Goal: Information Seeking & Learning: Learn about a topic

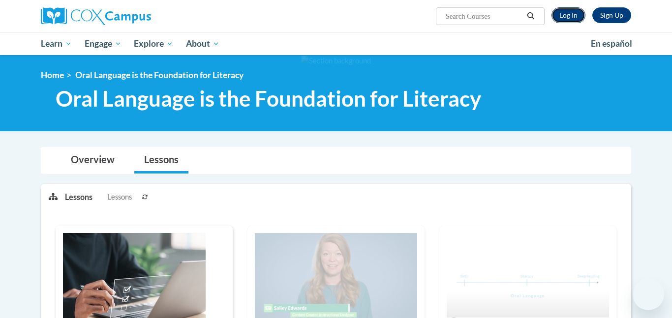
click at [565, 11] on link "Log In" at bounding box center [568, 15] width 34 height 16
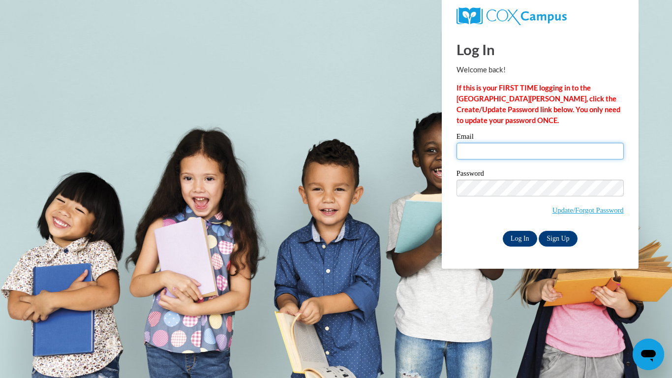
type input "ketchummaria5@gmail.com"
click at [512, 232] on input "Log In" at bounding box center [519, 239] width 34 height 16
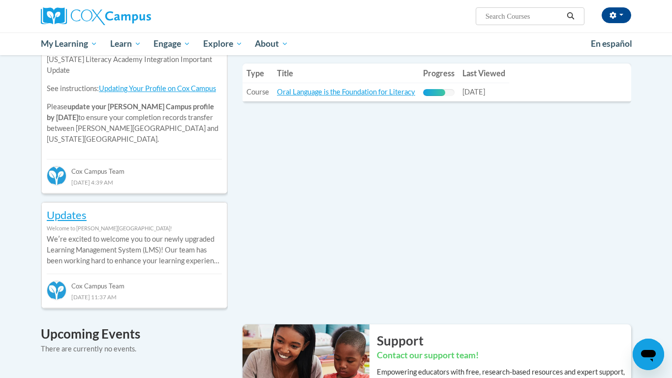
scroll to position [373, 0]
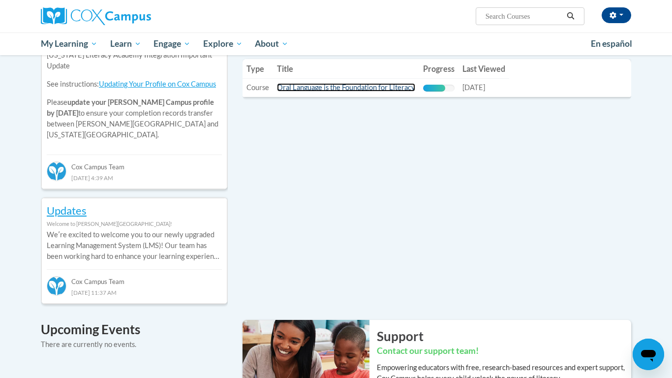
click at [358, 90] on link "Oral Language is the Foundation for Literacy" at bounding box center [346, 87] width 138 height 8
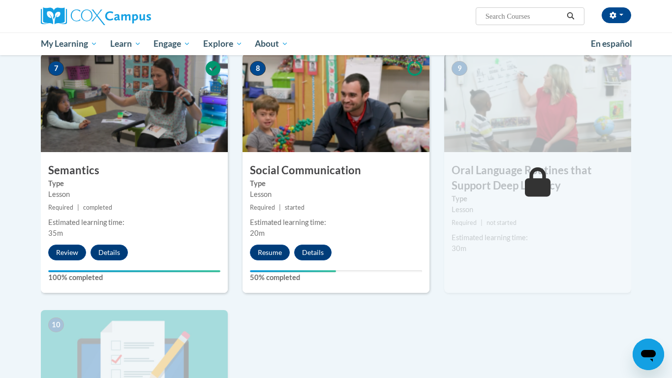
scroll to position [748, 0]
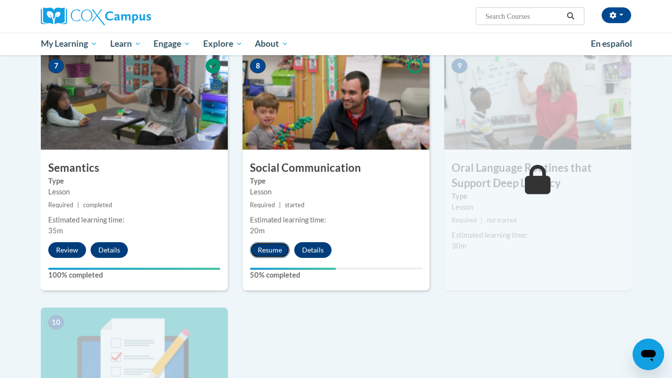
click at [270, 245] on button "Resume" at bounding box center [270, 250] width 40 height 16
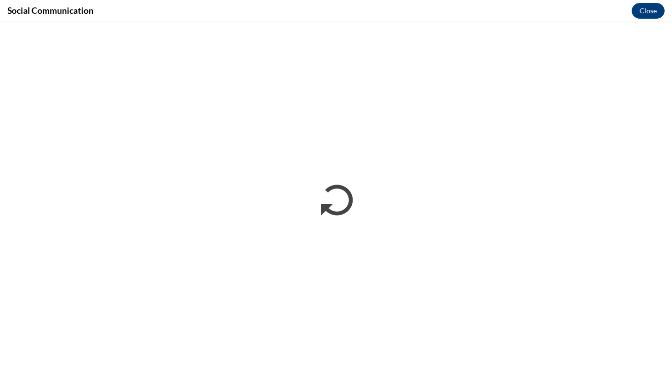
scroll to position [0, 0]
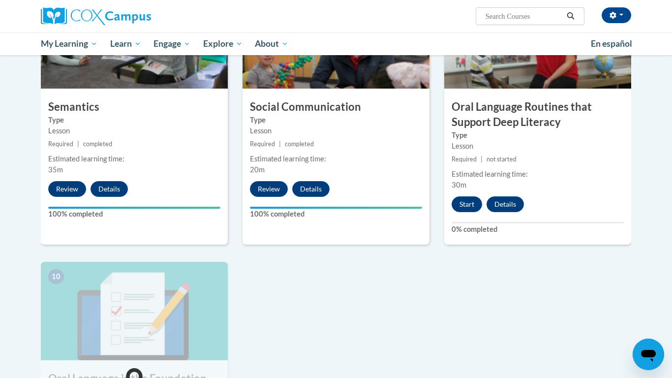
scroll to position [806, 0]
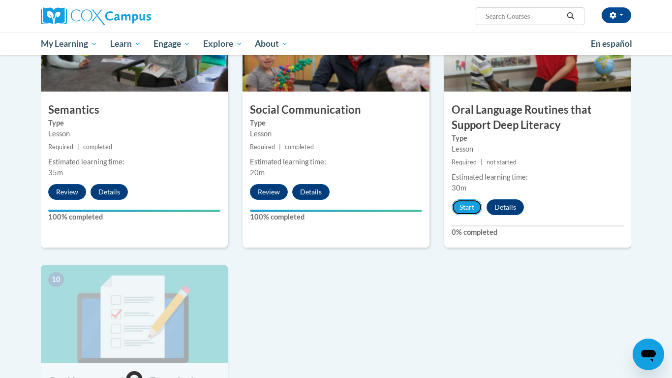
click at [468, 207] on button "Start" at bounding box center [466, 207] width 30 height 16
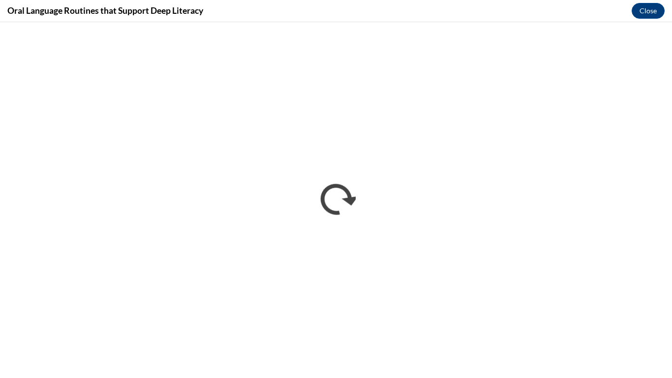
scroll to position [0, 0]
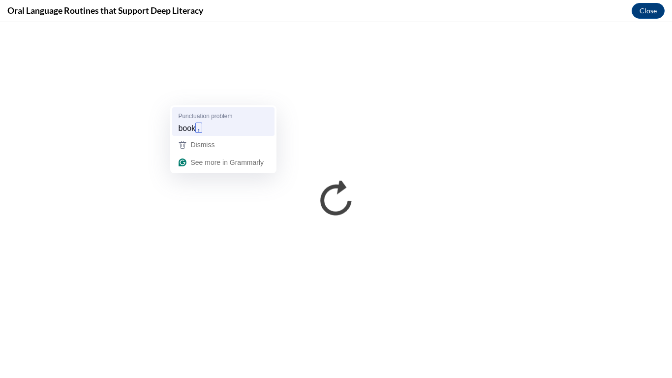
click at [237, 111] on div "Punctuation problem" at bounding box center [224, 115] width 92 height 9
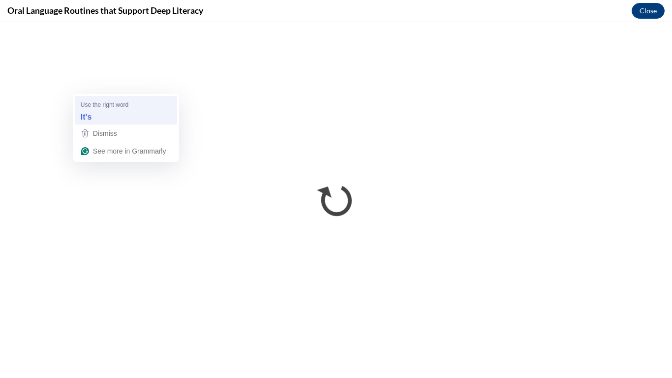
click at [167, 117] on div "It's" at bounding box center [126, 117] width 94 height 16
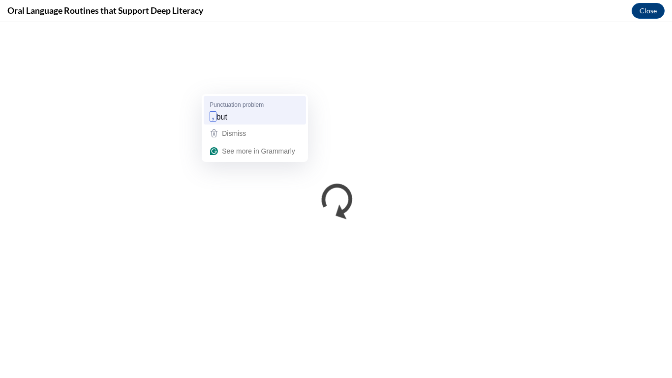
click at [284, 97] on div "Punctuation problem , but" at bounding box center [254, 110] width 94 height 29
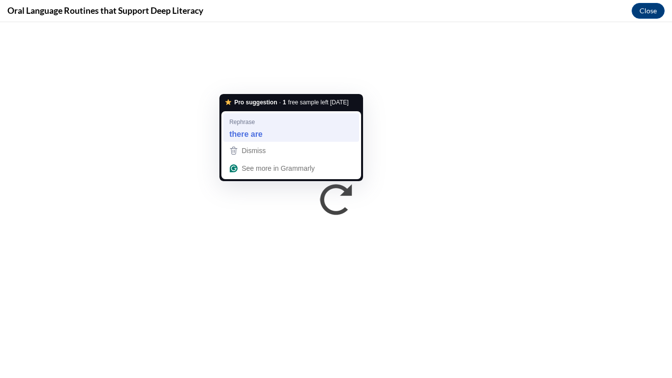
click at [295, 133] on div "there are" at bounding box center [291, 134] width 128 height 16
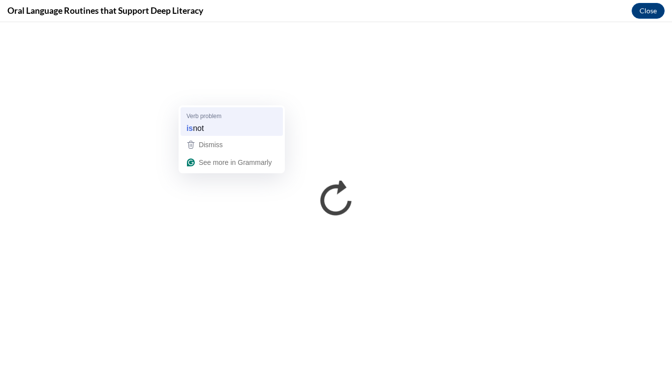
click at [238, 118] on div "Verb problem" at bounding box center [232, 115] width 92 height 9
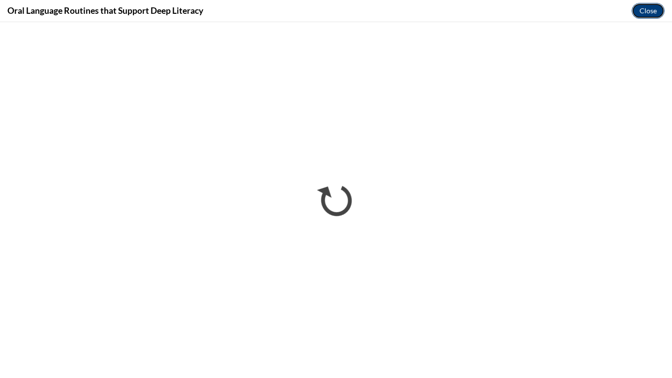
click at [642, 15] on button "Close" at bounding box center [647, 11] width 33 height 16
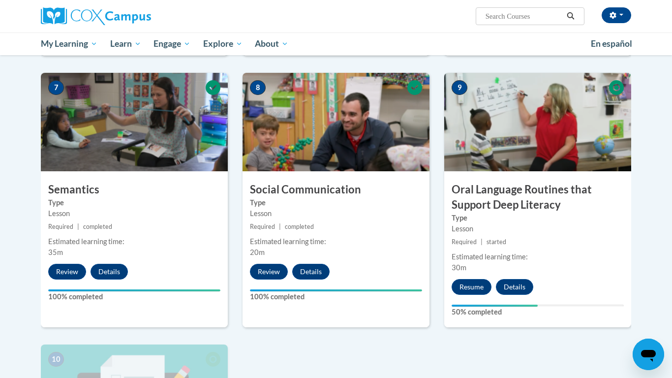
scroll to position [776, 0]
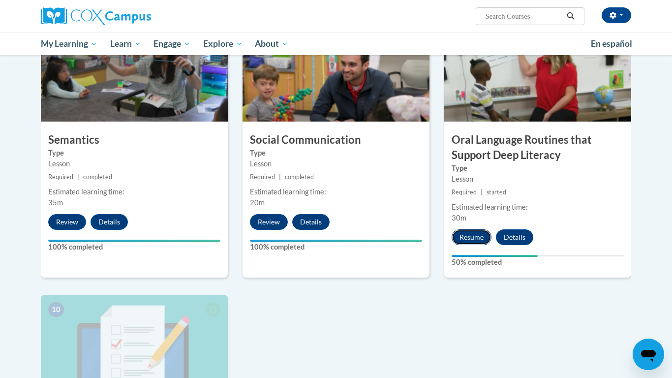
click at [462, 239] on button "Resume" at bounding box center [471, 237] width 40 height 16
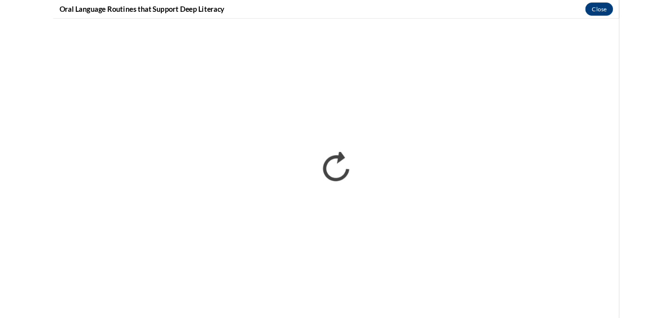
scroll to position [0, 0]
